Goal: Check status: Check status

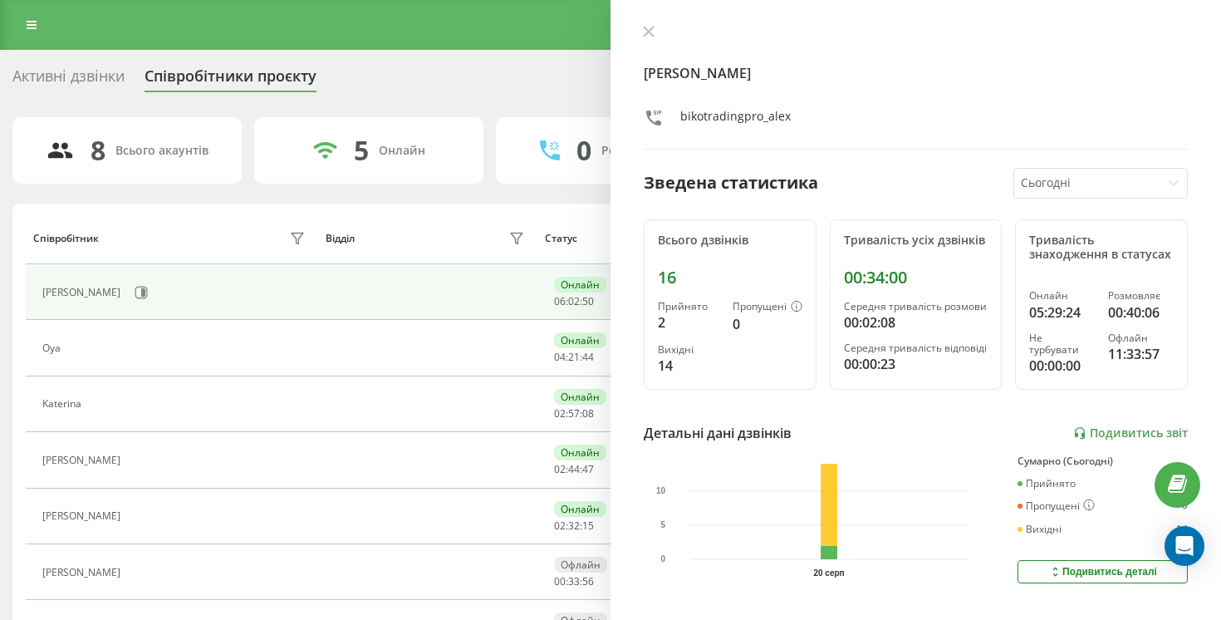
click at [663, 52] on div "[PERSON_NAME] bikotradingpro_alex" at bounding box center [916, 87] width 544 height 125
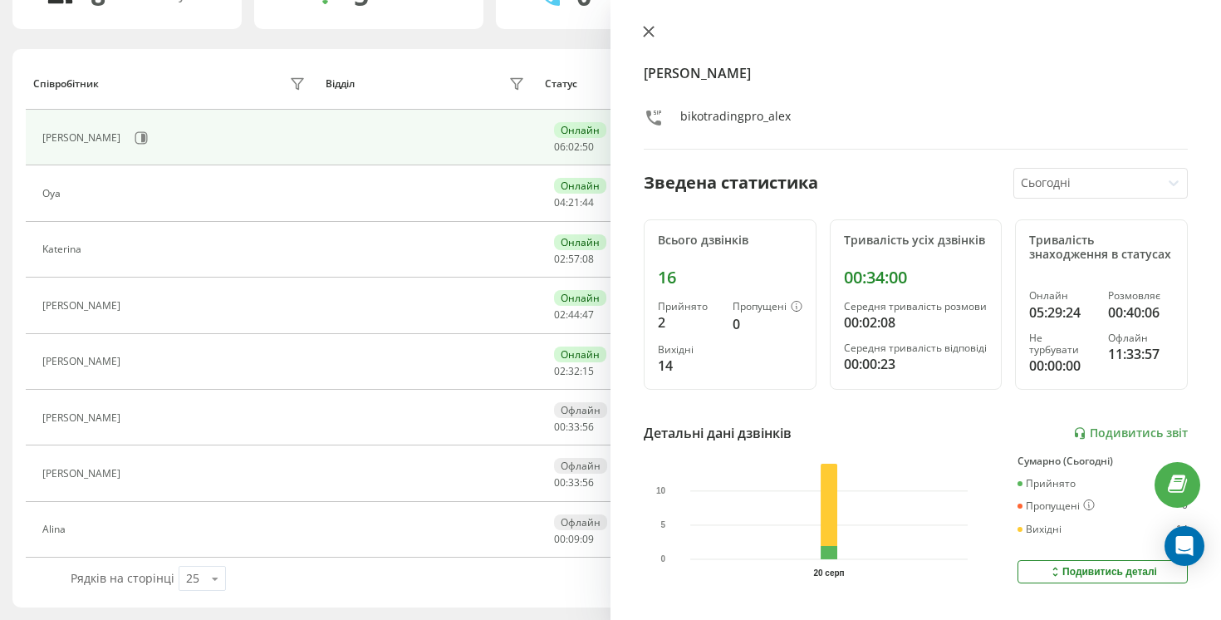
click at [659, 41] on button at bounding box center [649, 33] width 22 height 16
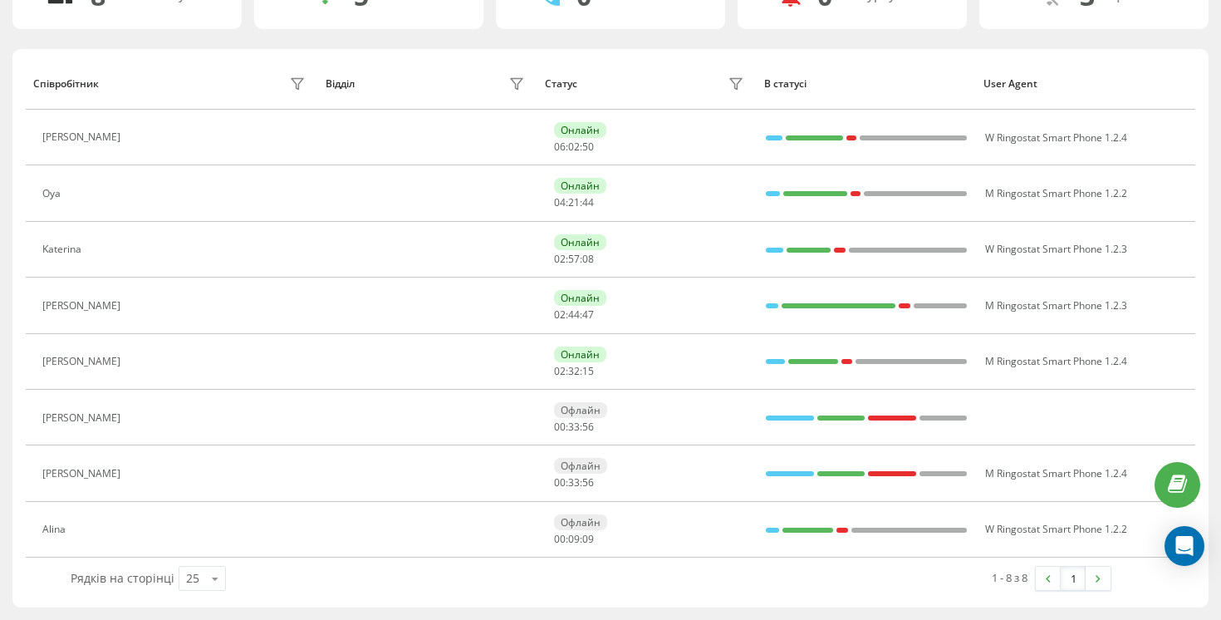
click at [656, 41] on div "8 Всього акаунтів 5 Онлайн 0 Розмовляють 0 Не турбувати 3 [PERSON_NAME] Відділ …" at bounding box center [610, 285] width 1196 height 645
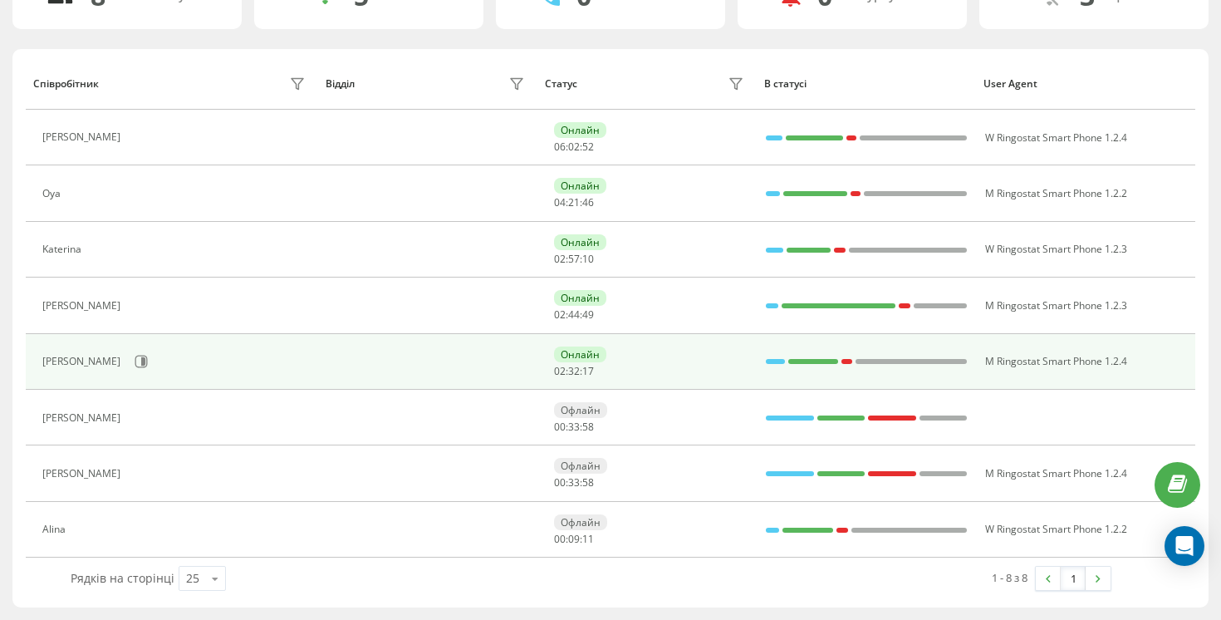
click at [88, 348] on div "[PERSON_NAME]" at bounding box center [175, 361] width 267 height 28
click at [129, 352] on button at bounding box center [141, 361] width 25 height 25
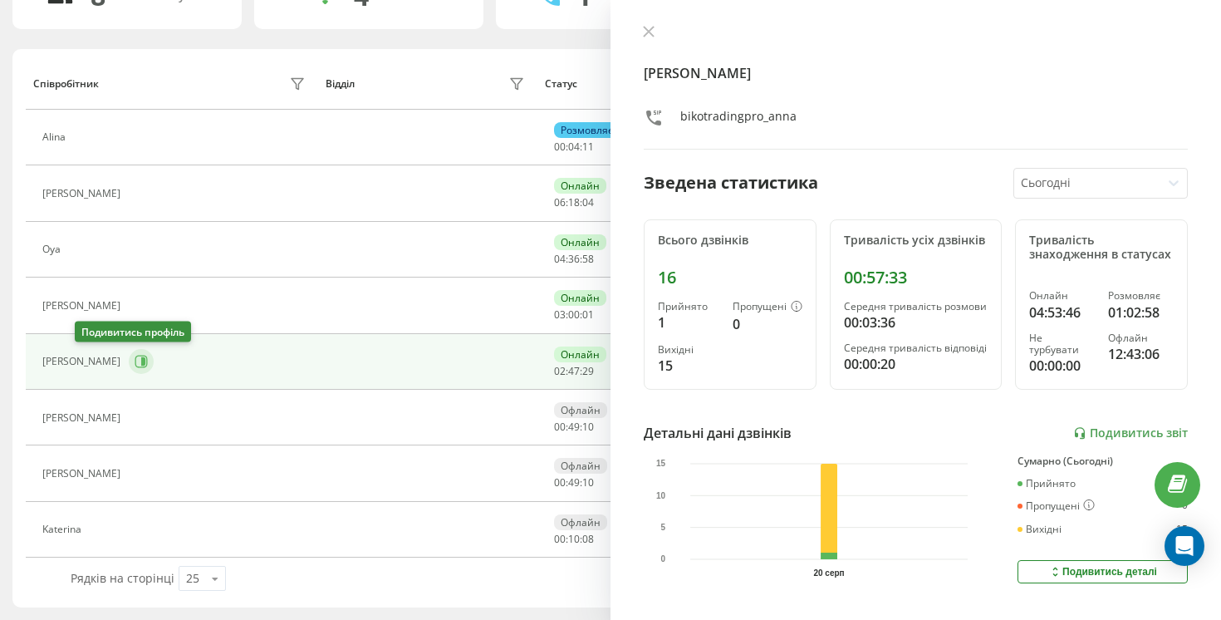
click at [141, 357] on icon at bounding box center [143, 361] width 4 height 8
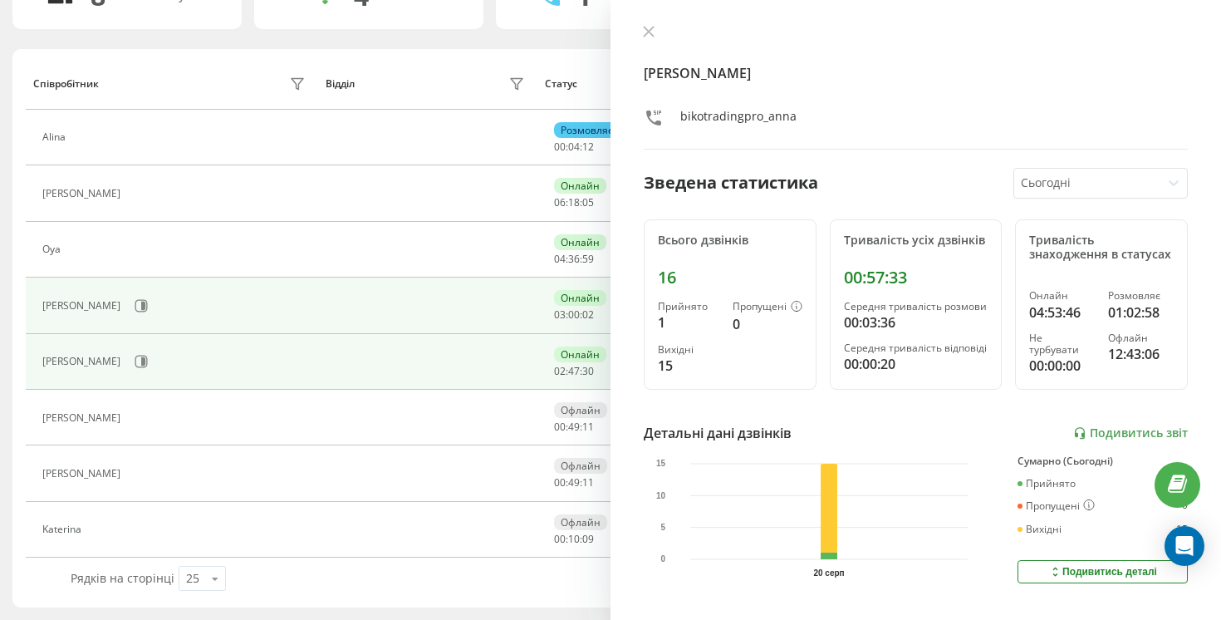
click at [71, 315] on div "[PERSON_NAME]" at bounding box center [175, 306] width 267 height 28
click at [92, 289] on td "[PERSON_NAME]" at bounding box center [172, 305] width 292 height 56
click at [129, 312] on button at bounding box center [141, 305] width 25 height 25
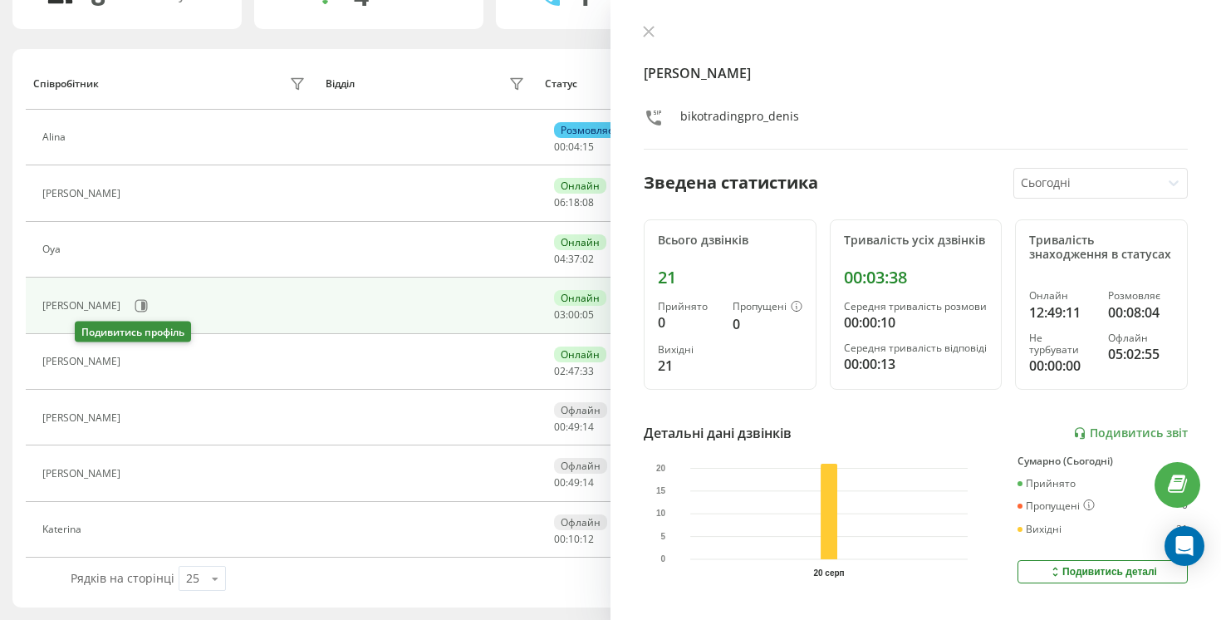
click at [139, 359] on icon at bounding box center [141, 361] width 4 height 8
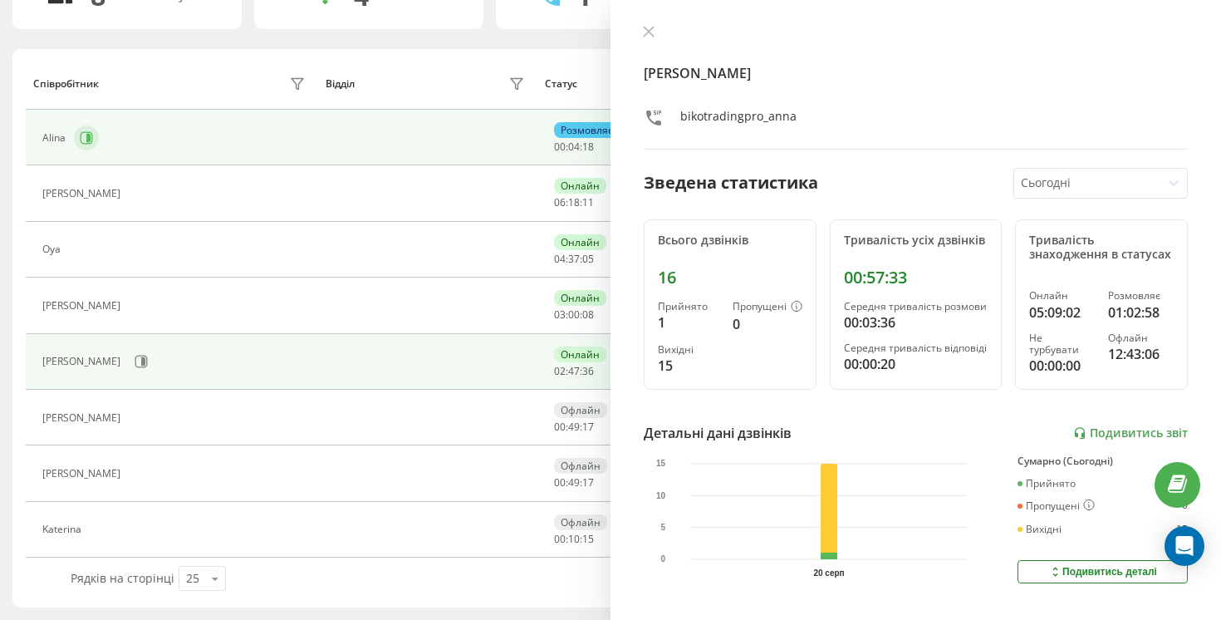
click at [81, 145] on button at bounding box center [86, 137] width 25 height 25
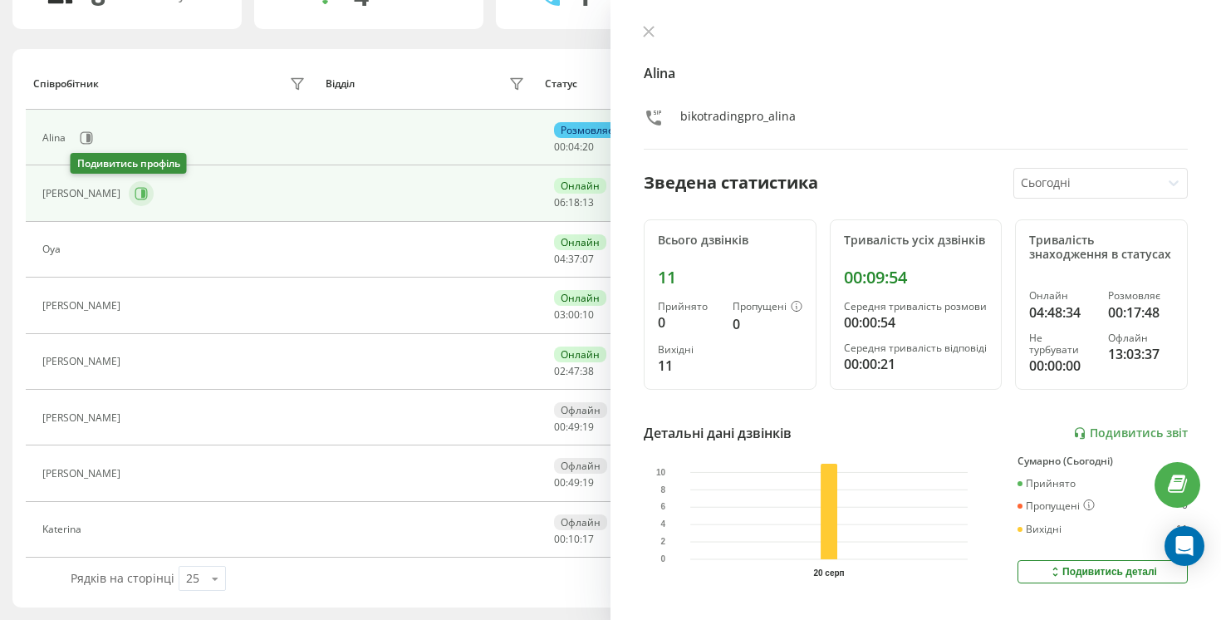
click at [135, 194] on icon at bounding box center [141, 193] width 13 height 13
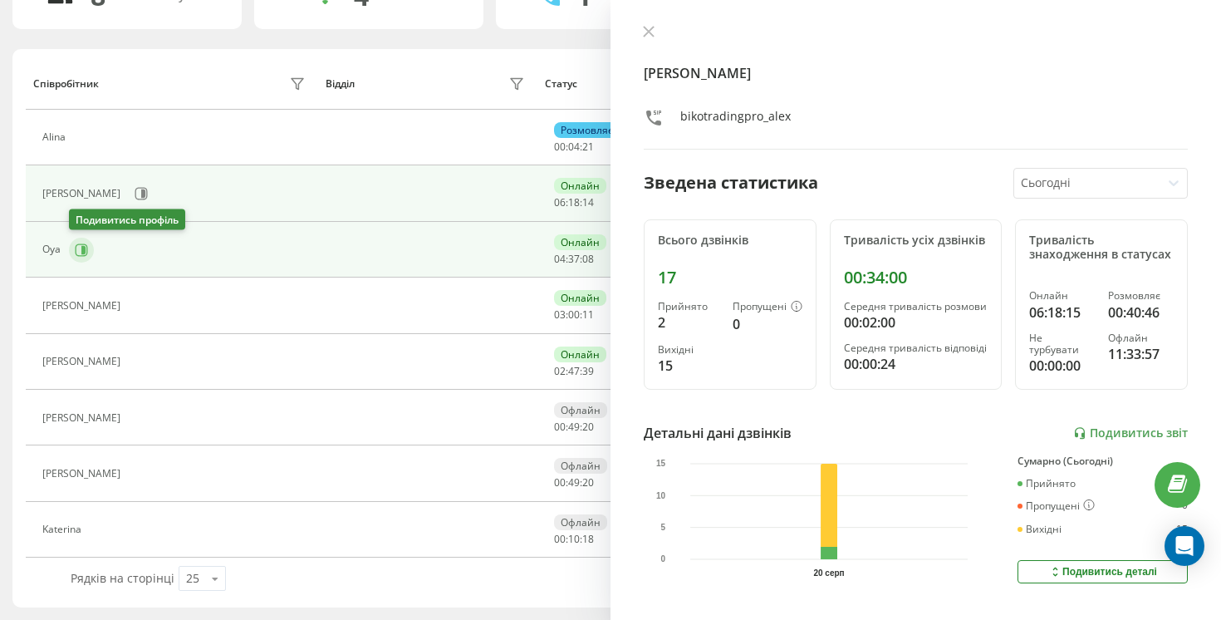
click at [84, 247] on icon at bounding box center [83, 249] width 4 height 8
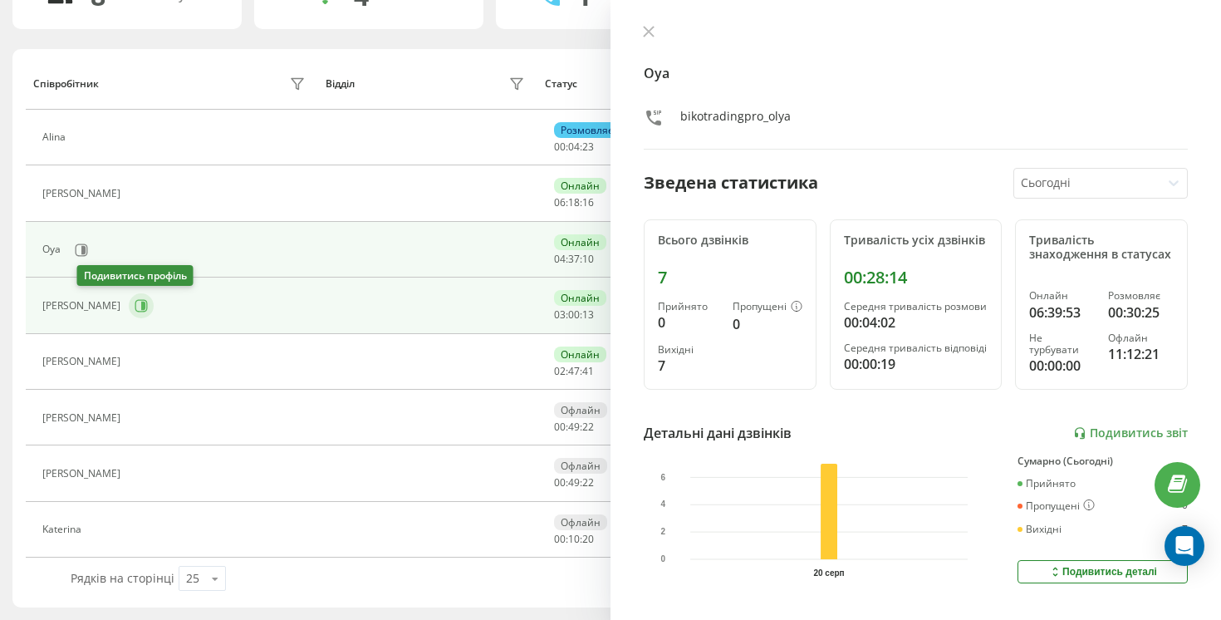
click at [141, 302] on icon at bounding box center [143, 306] width 4 height 8
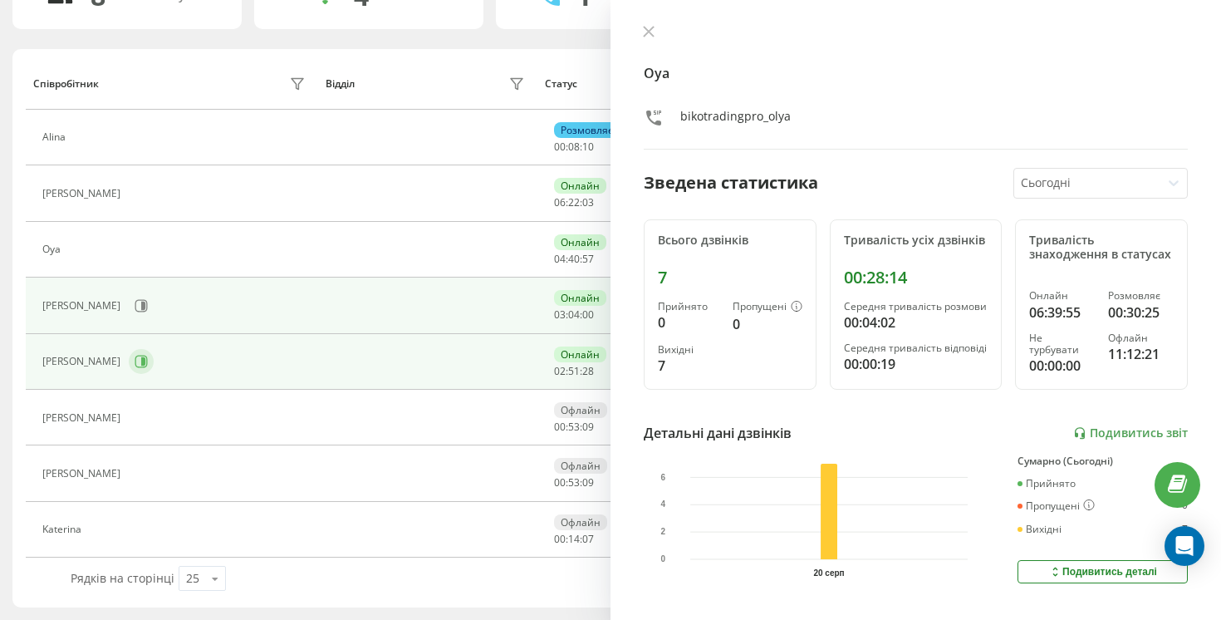
click at [141, 361] on icon at bounding box center [143, 361] width 4 height 8
click at [135, 311] on icon at bounding box center [141, 305] width 12 height 12
click at [129, 361] on button at bounding box center [141, 361] width 25 height 25
click at [86, 331] on td "[PERSON_NAME]" at bounding box center [172, 305] width 292 height 56
click at [135, 309] on icon at bounding box center [141, 305] width 13 height 13
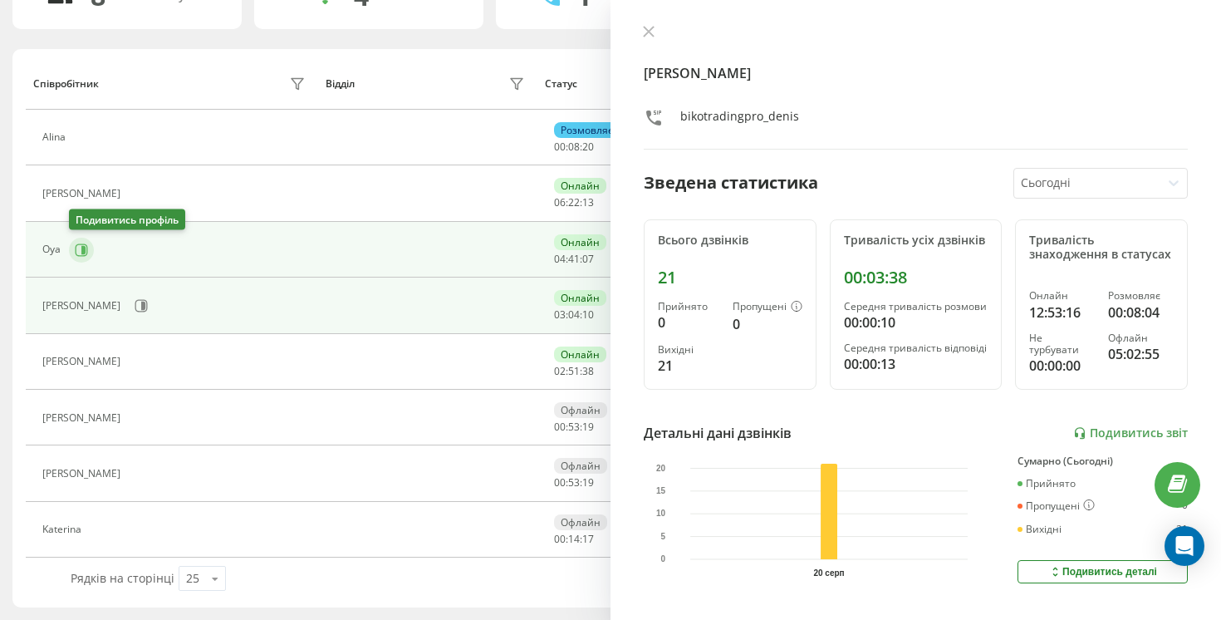
click at [86, 241] on button at bounding box center [81, 250] width 25 height 25
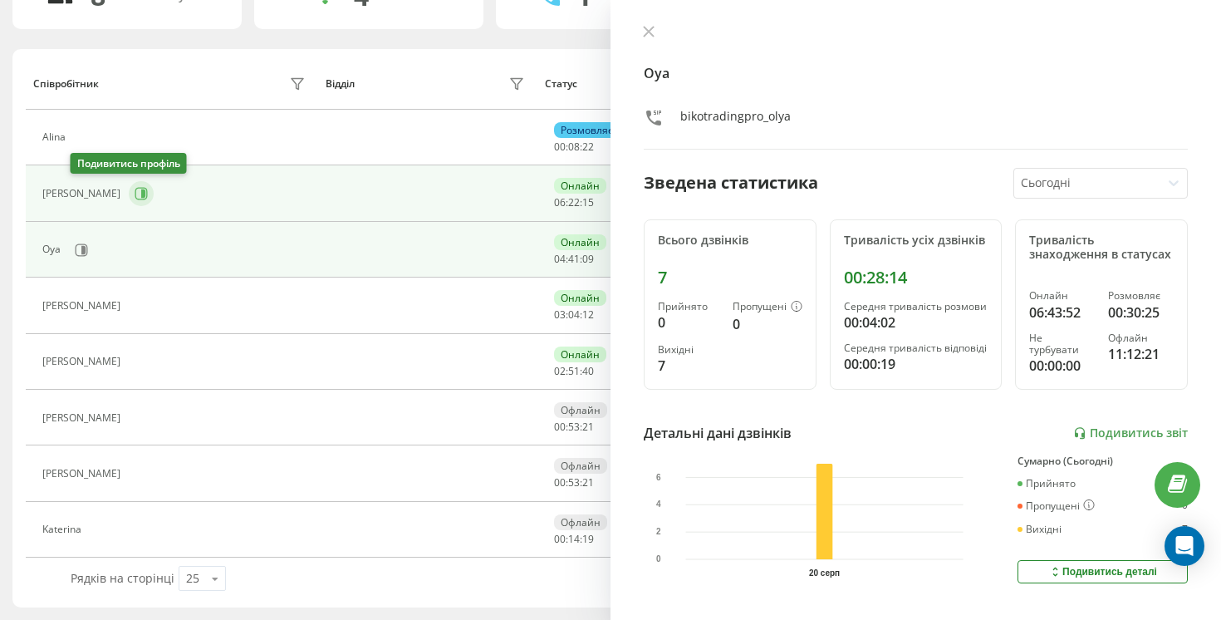
click at [135, 189] on icon at bounding box center [141, 193] width 13 height 13
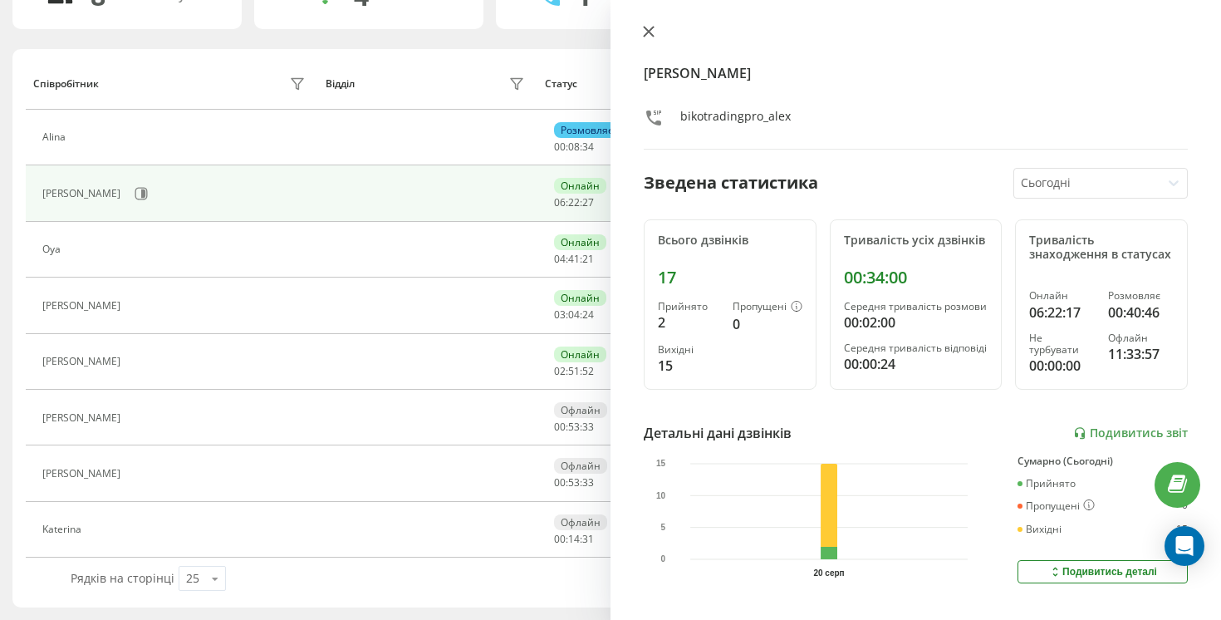
click at [651, 33] on icon at bounding box center [649, 32] width 12 height 12
